Goal: Information Seeking & Learning: Find specific page/section

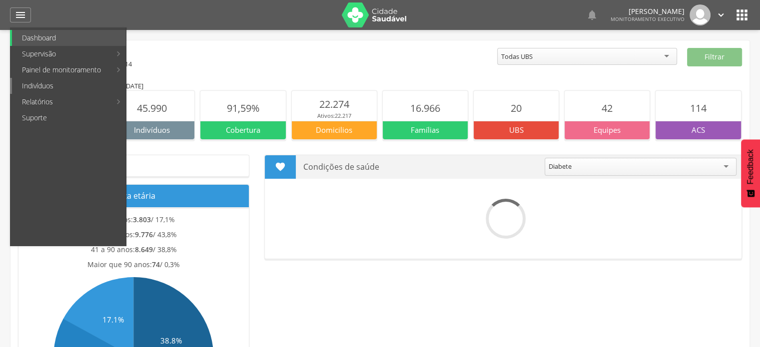
click at [70, 84] on link "Indivíduos" at bounding box center [69, 86] width 114 height 16
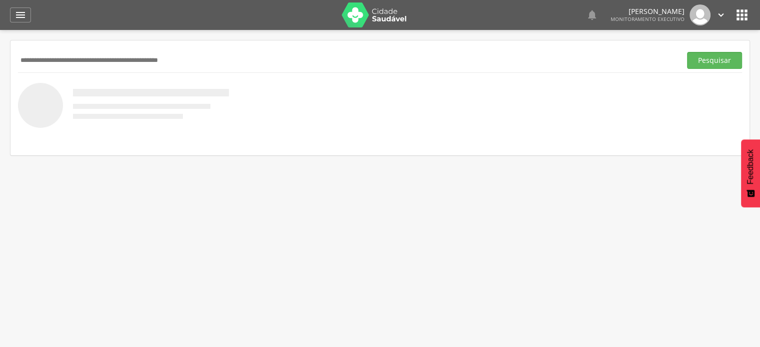
click at [131, 63] on input "text" at bounding box center [347, 60] width 659 height 17
click at [687, 52] on button "Pesquisar" at bounding box center [714, 60] width 55 height 17
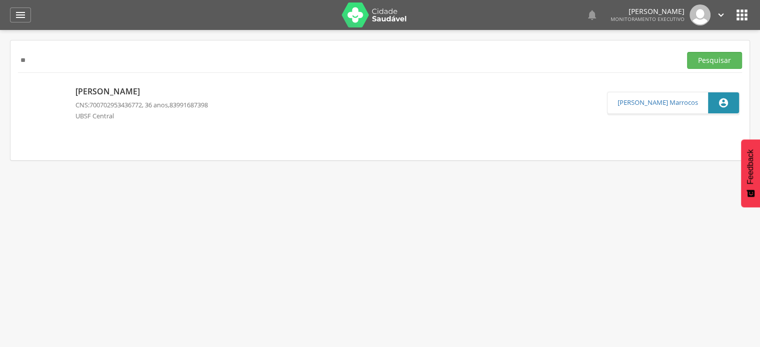
type input "*"
click at [687, 52] on button "Pesquisar" at bounding box center [714, 60] width 55 height 17
type input "*"
click at [687, 52] on button "Pesquisar" at bounding box center [714, 60] width 55 height 17
type input "*"
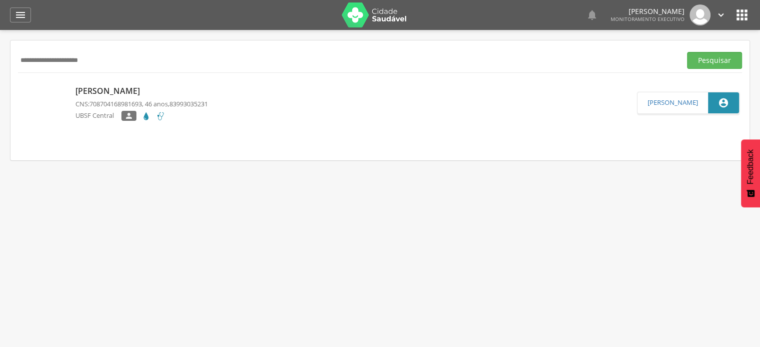
type input "**********"
click at [687, 52] on button "Pesquisar" at bounding box center [714, 60] width 55 height 17
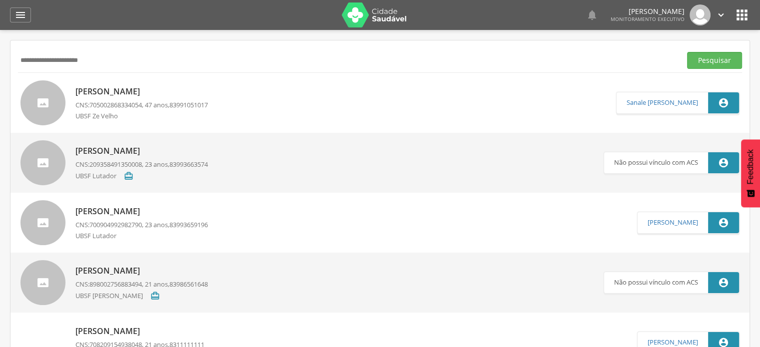
click at [201, 120] on div "UBSF Ze Velho" at bounding box center [141, 116] width 132 height 11
type input "**********"
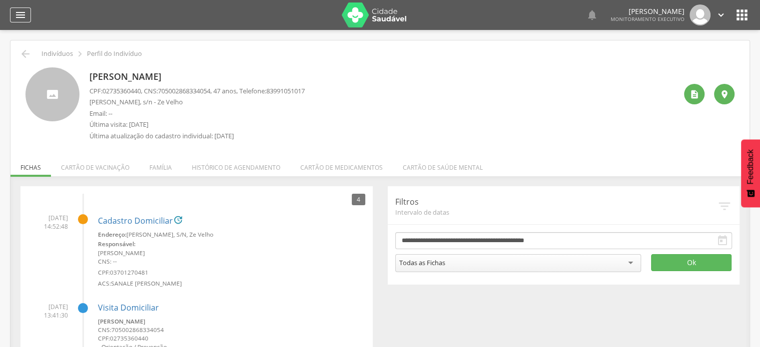
drag, startPoint x: 16, startPoint y: 23, endPoint x: 18, endPoint y: 17, distance: 5.9
click at [16, 23] on div " Dashboard Supervisão Produtividade Mapa da cidade Mapa de cobertura Ranking A…" at bounding box center [380, 15] width 740 height 30
click at [21, 13] on icon "" at bounding box center [20, 15] width 12 height 12
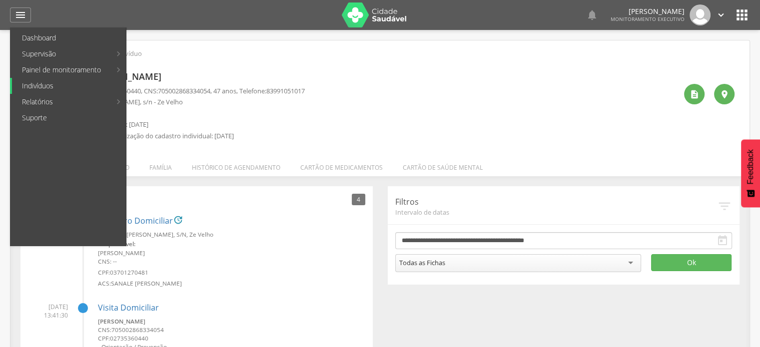
click at [54, 86] on link "Indivíduos" at bounding box center [69, 86] width 114 height 16
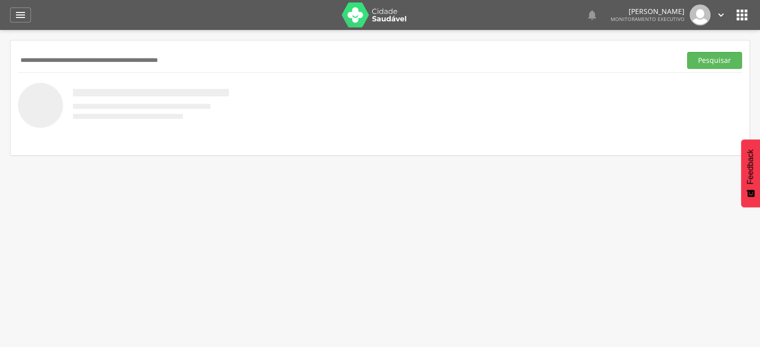
click at [80, 60] on input "text" at bounding box center [347, 60] width 659 height 17
click at [687, 52] on button "Pesquisar" at bounding box center [714, 60] width 55 height 17
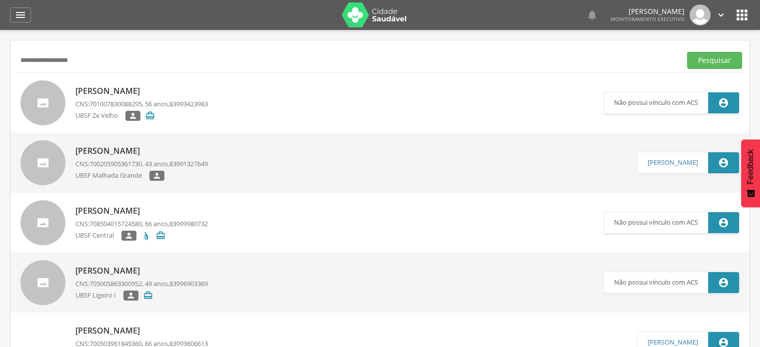
click at [114, 65] on input "**********" at bounding box center [347, 60] width 659 height 17
type input "*"
type input "**********"
click at [687, 52] on button "Pesquisar" at bounding box center [714, 60] width 55 height 17
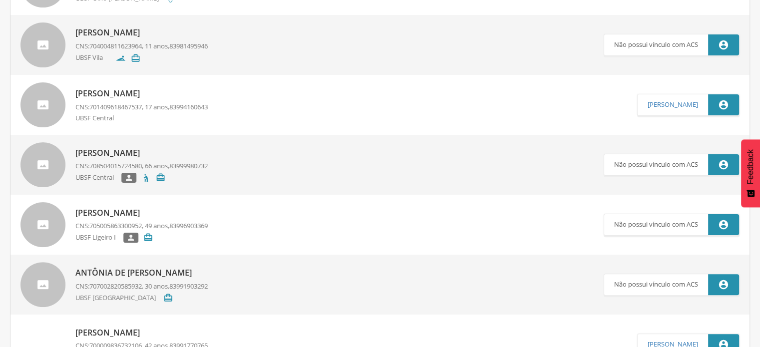
scroll to position [250, 0]
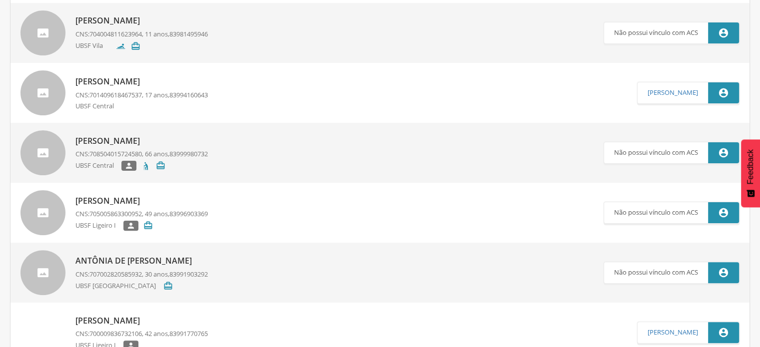
click at [172, 103] on div "UBSF Central" at bounding box center [141, 106] width 132 height 11
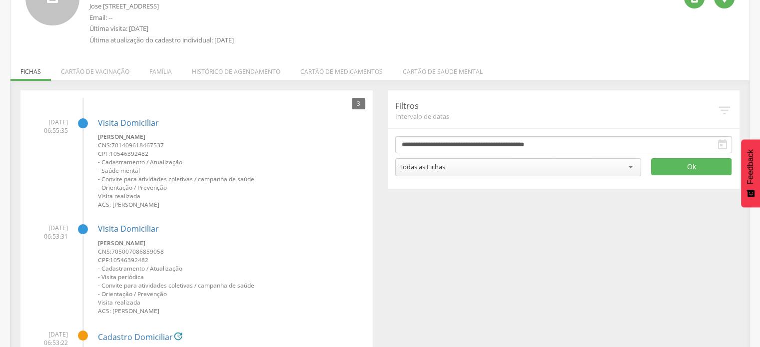
scroll to position [100, 0]
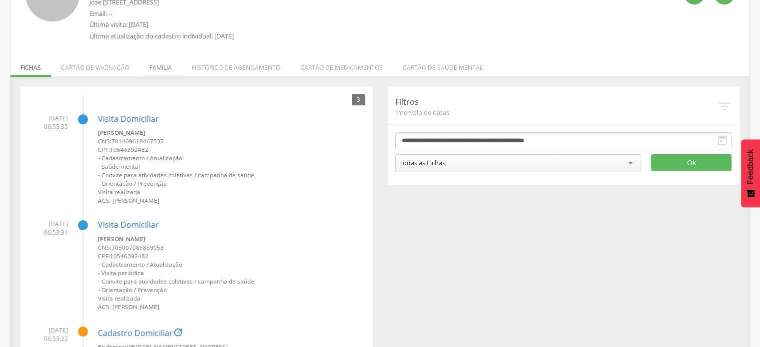
click at [159, 66] on li "Família" at bounding box center [160, 64] width 42 height 23
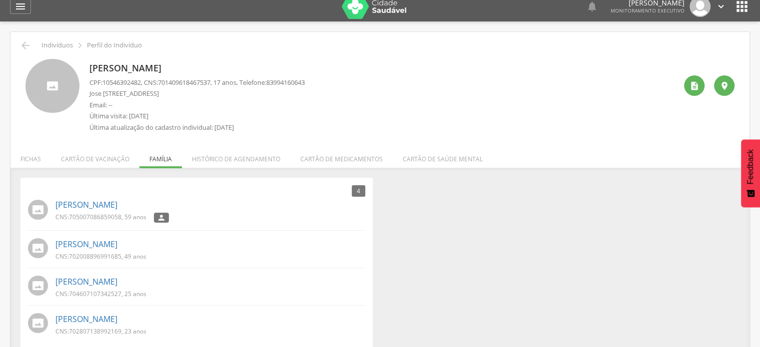
scroll to position [0, 0]
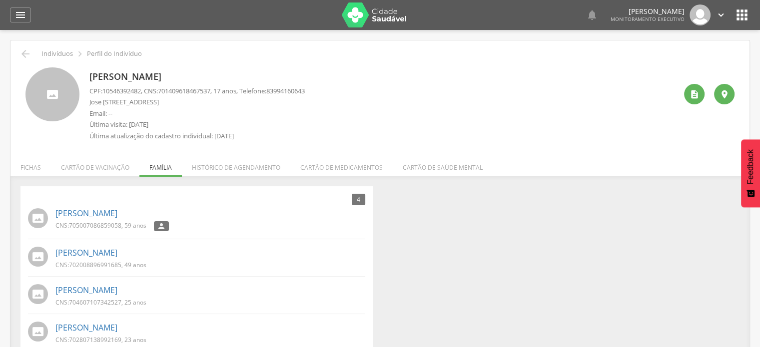
click at [21, 23] on div " Dashboard Supervisão Produtividade Mapa da cidade Mapa de cobertura Ranking A…" at bounding box center [380, 15] width 740 height 30
click at [23, 15] on icon "" at bounding box center [20, 15] width 12 height 12
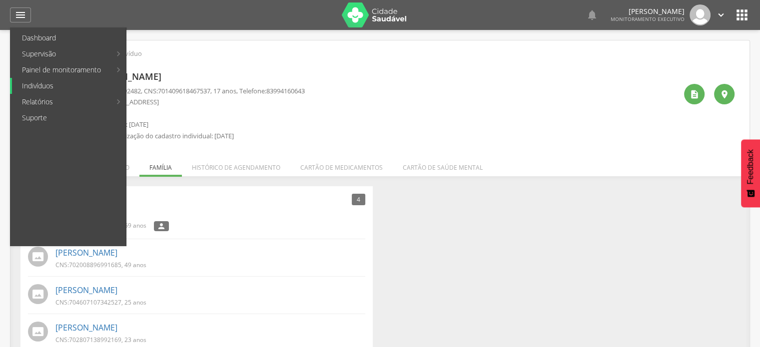
click at [42, 86] on link "Indivíduos" at bounding box center [69, 86] width 114 height 16
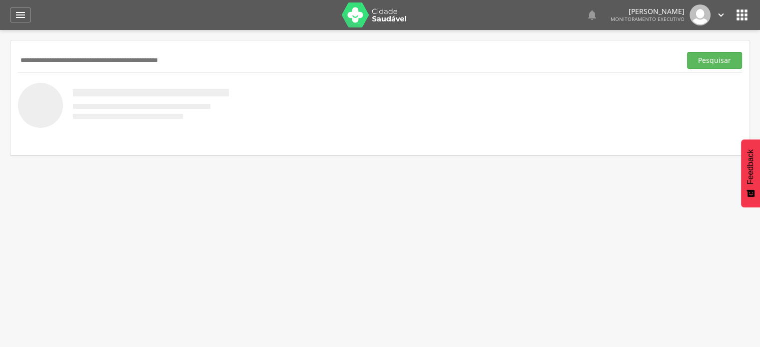
click at [88, 67] on input "text" at bounding box center [347, 60] width 659 height 17
click at [687, 52] on button "Pesquisar" at bounding box center [714, 60] width 55 height 17
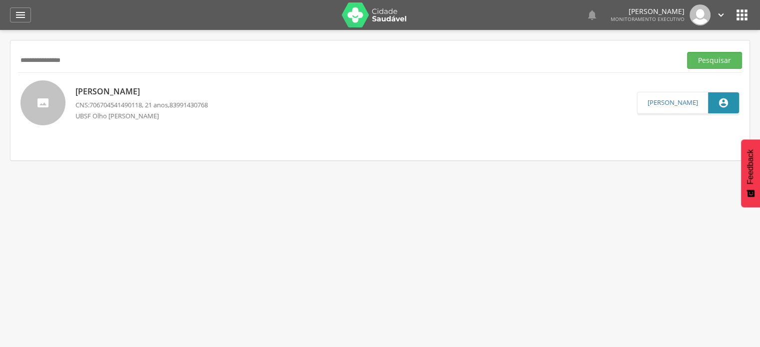
drag, startPoint x: 88, startPoint y: 59, endPoint x: 336, endPoint y: 194, distance: 282.3
click at [336, 194] on div " Supervisão  Distritos  Ubs Coordenador: - Queimadas / PB Intervalo de Tempo…" at bounding box center [380, 203] width 760 height 347
click at [83, 61] on input "**********" at bounding box center [347, 60] width 659 height 17
type input "*"
click at [687, 52] on button "Pesquisar" at bounding box center [714, 60] width 55 height 17
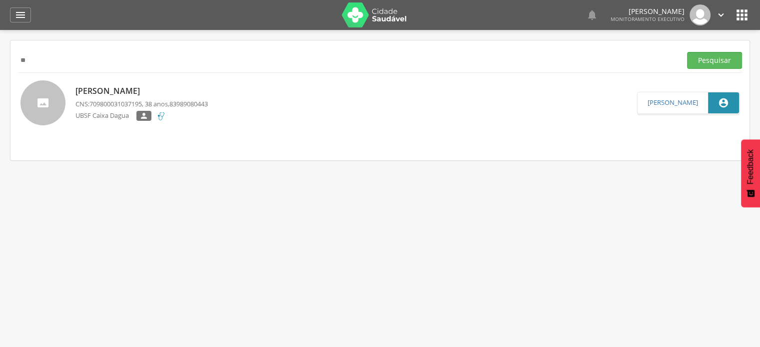
type input "*"
click at [687, 52] on button "Pesquisar" at bounding box center [714, 60] width 55 height 17
type input "*"
click at [687, 52] on button "Pesquisar" at bounding box center [714, 60] width 55 height 17
type input "*"
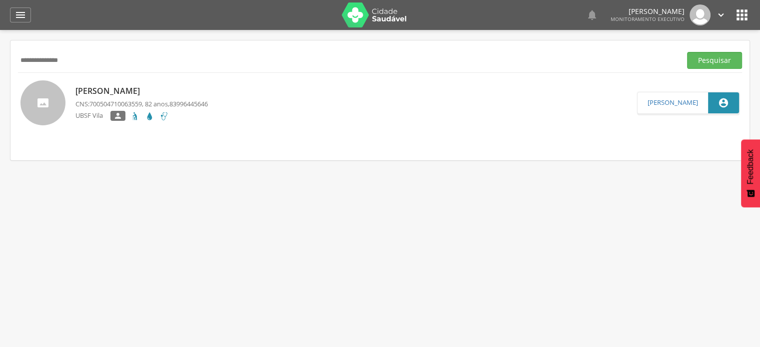
click at [687, 52] on button "Pesquisar" at bounding box center [714, 60] width 55 height 17
click at [148, 46] on div "**********" at bounding box center [379, 100] width 739 height 120
click at [147, 50] on div "**********" at bounding box center [380, 60] width 724 height 24
click at [149, 74] on div "[PERSON_NAME] CNS: 709003862475016 , 28 anos, 83999240908 UBSF Central   Não …" at bounding box center [379, 103] width 739 height 60
click at [112, 62] on input "**********" at bounding box center [347, 60] width 659 height 17
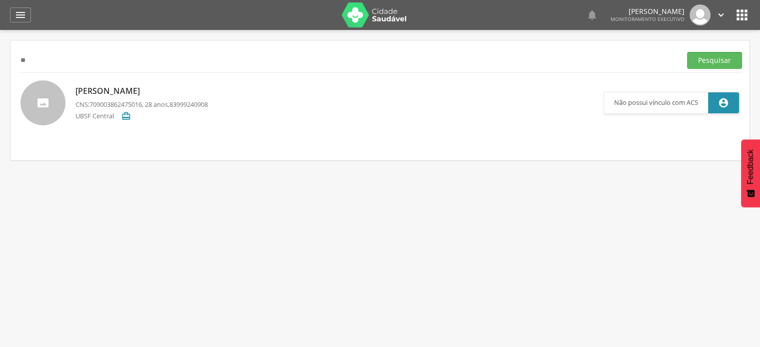
type input "*"
click at [687, 52] on button "Pesquisar" at bounding box center [714, 60] width 55 height 17
type input "*"
click at [687, 52] on button "Pesquisar" at bounding box center [714, 60] width 55 height 17
type input "**********"
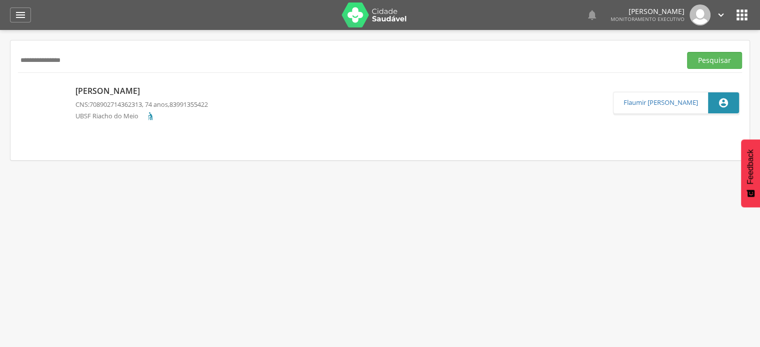
click at [200, 113] on div "UBSF Riacho do Meio" at bounding box center [141, 117] width 132 height 12
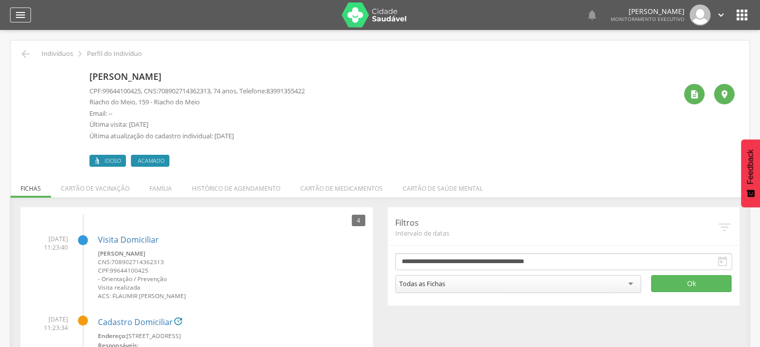
click at [26, 14] on icon "" at bounding box center [20, 15] width 12 height 12
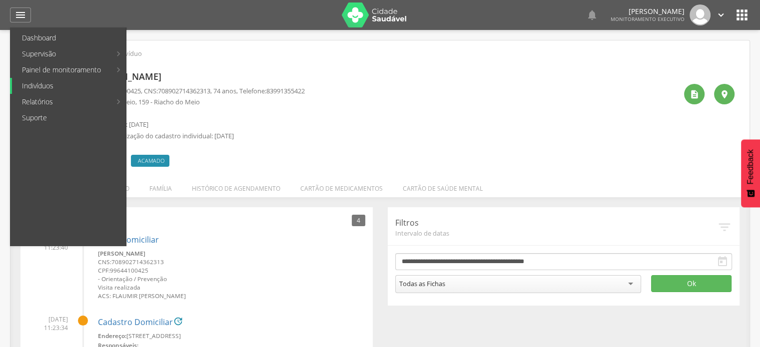
click at [64, 83] on link "Indivíduos" at bounding box center [69, 86] width 114 height 16
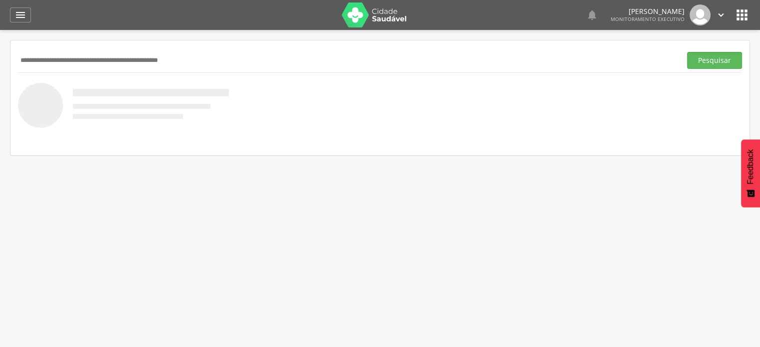
drag, startPoint x: 86, startPoint y: 67, endPoint x: 68, endPoint y: 63, distance: 18.4
click at [84, 67] on input "text" at bounding box center [347, 60] width 659 height 17
click at [687, 52] on button "Pesquisar" at bounding box center [714, 60] width 55 height 17
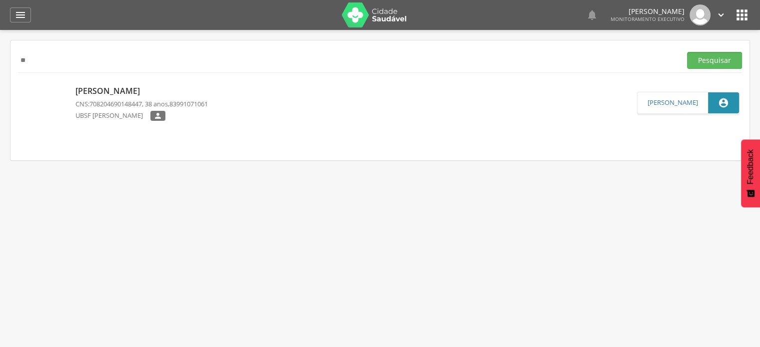
type input "*"
click at [687, 52] on button "Pesquisar" at bounding box center [714, 60] width 55 height 17
click at [291, 221] on div " Supervisão  Distritos  Ubs Coordenador: - Queimadas / PB Intervalo de Tempo…" at bounding box center [380, 203] width 760 height 347
click at [116, 62] on input "**********" at bounding box center [347, 60] width 659 height 17
type input "*"
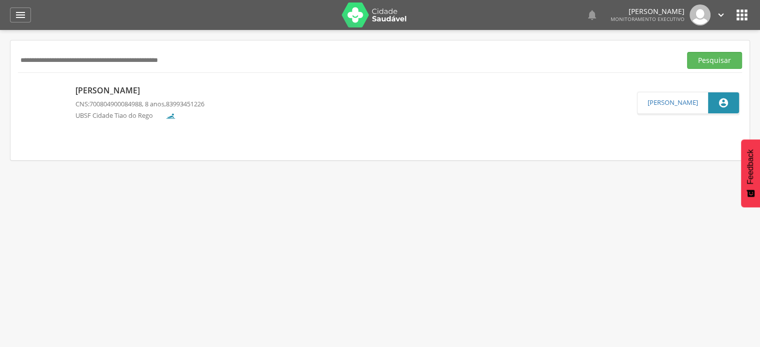
click at [61, 54] on input "text" at bounding box center [347, 60] width 659 height 17
type input "**********"
click at [687, 52] on button "Pesquisar" at bounding box center [714, 60] width 55 height 17
